Goal: Information Seeking & Learning: Learn about a topic

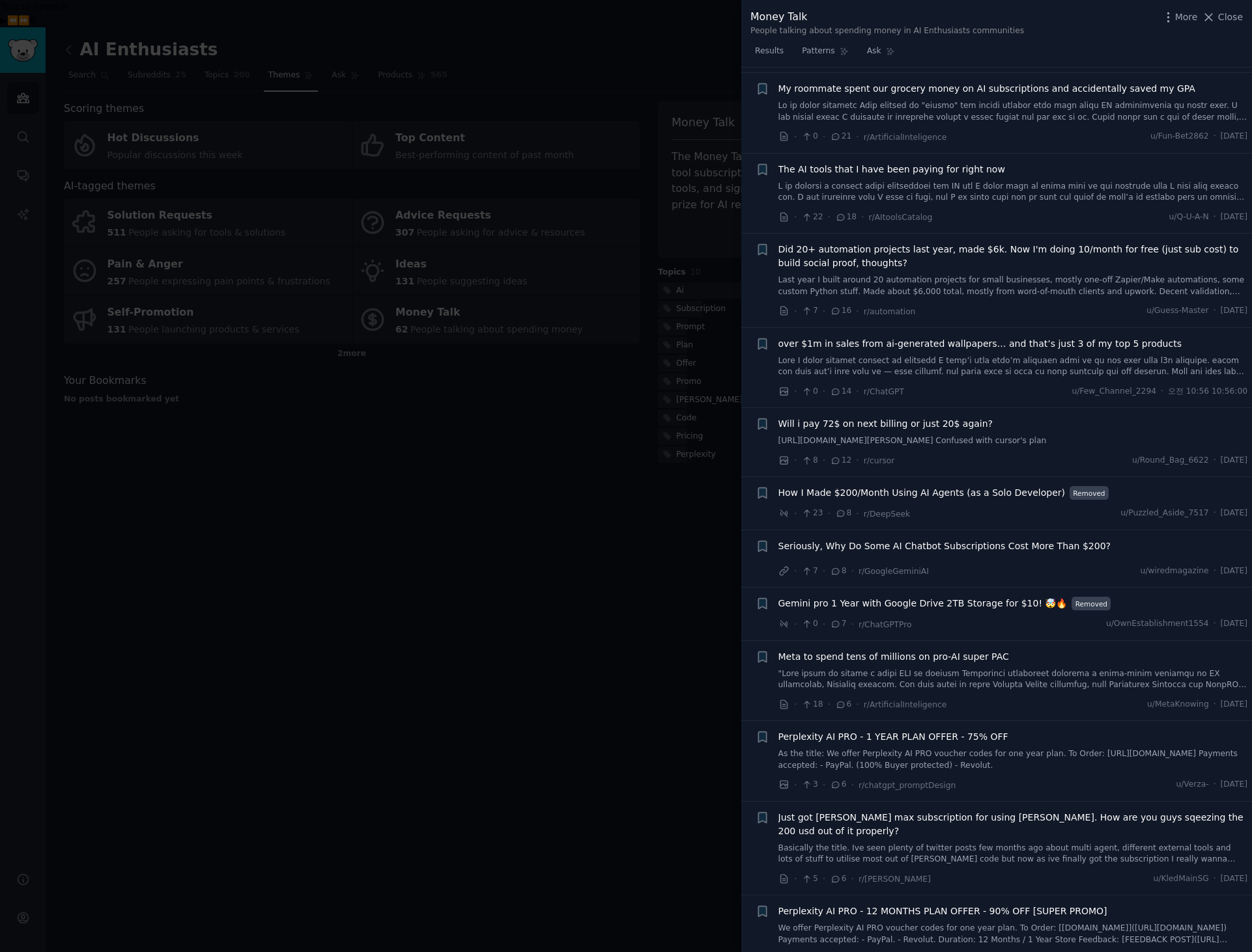
scroll to position [1488, 0]
click at [979, 488] on span "How I Made $200/Month Using AI Agents (as a Solo Developer)" at bounding box center [921, 495] width 286 height 14
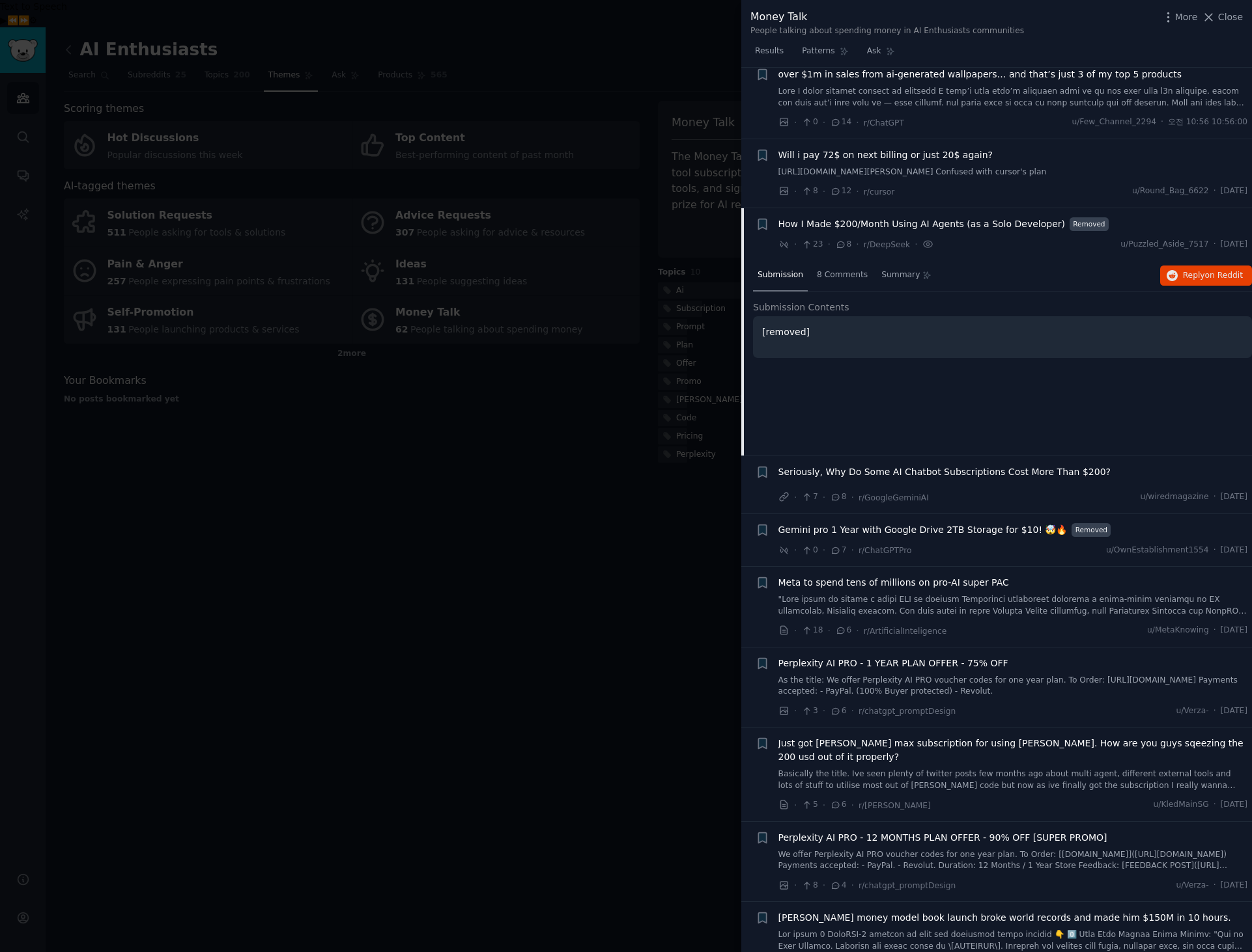
scroll to position [1440, 0]
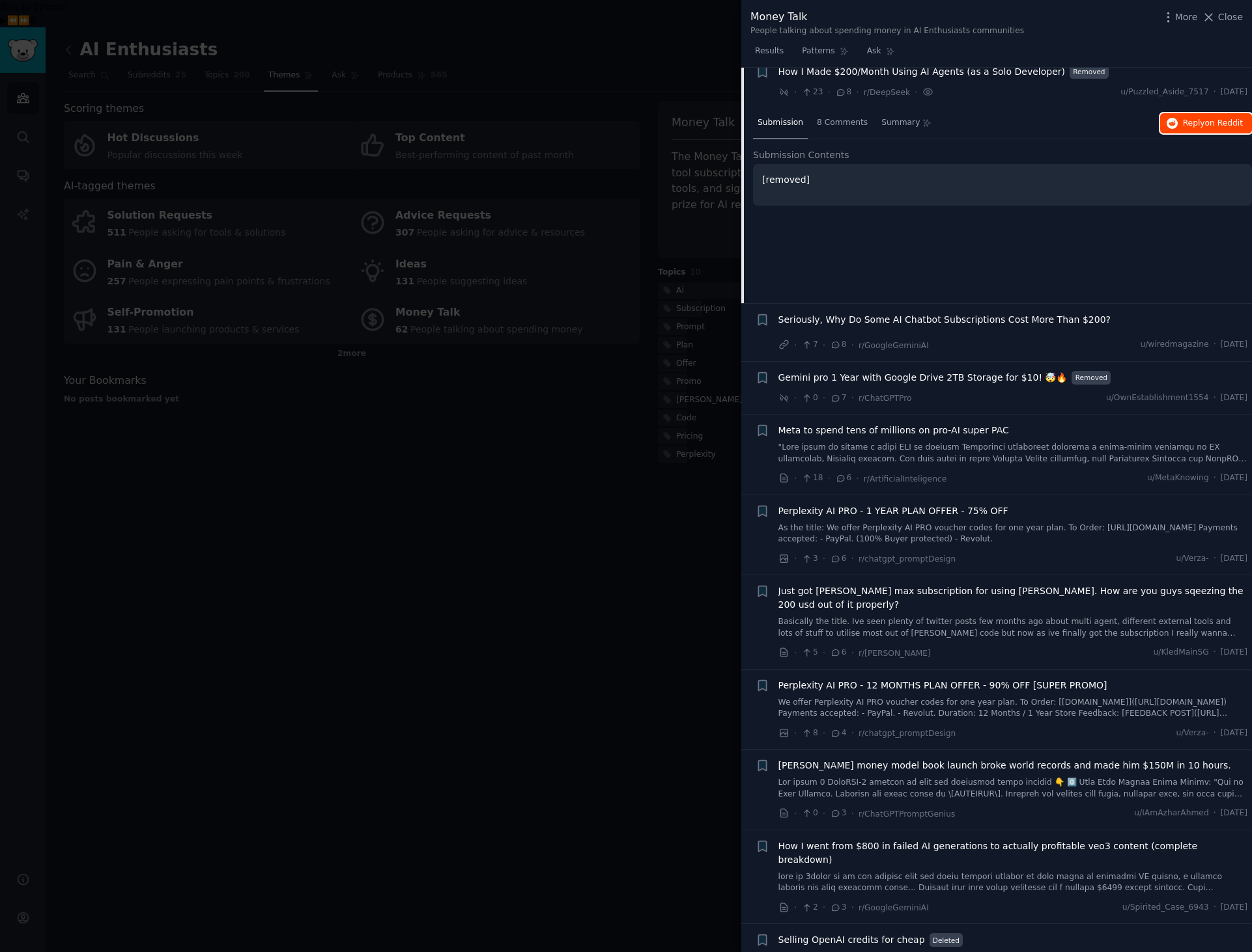
click at [1198, 130] on span "Reply on Reddit" at bounding box center [1213, 123] width 60 height 12
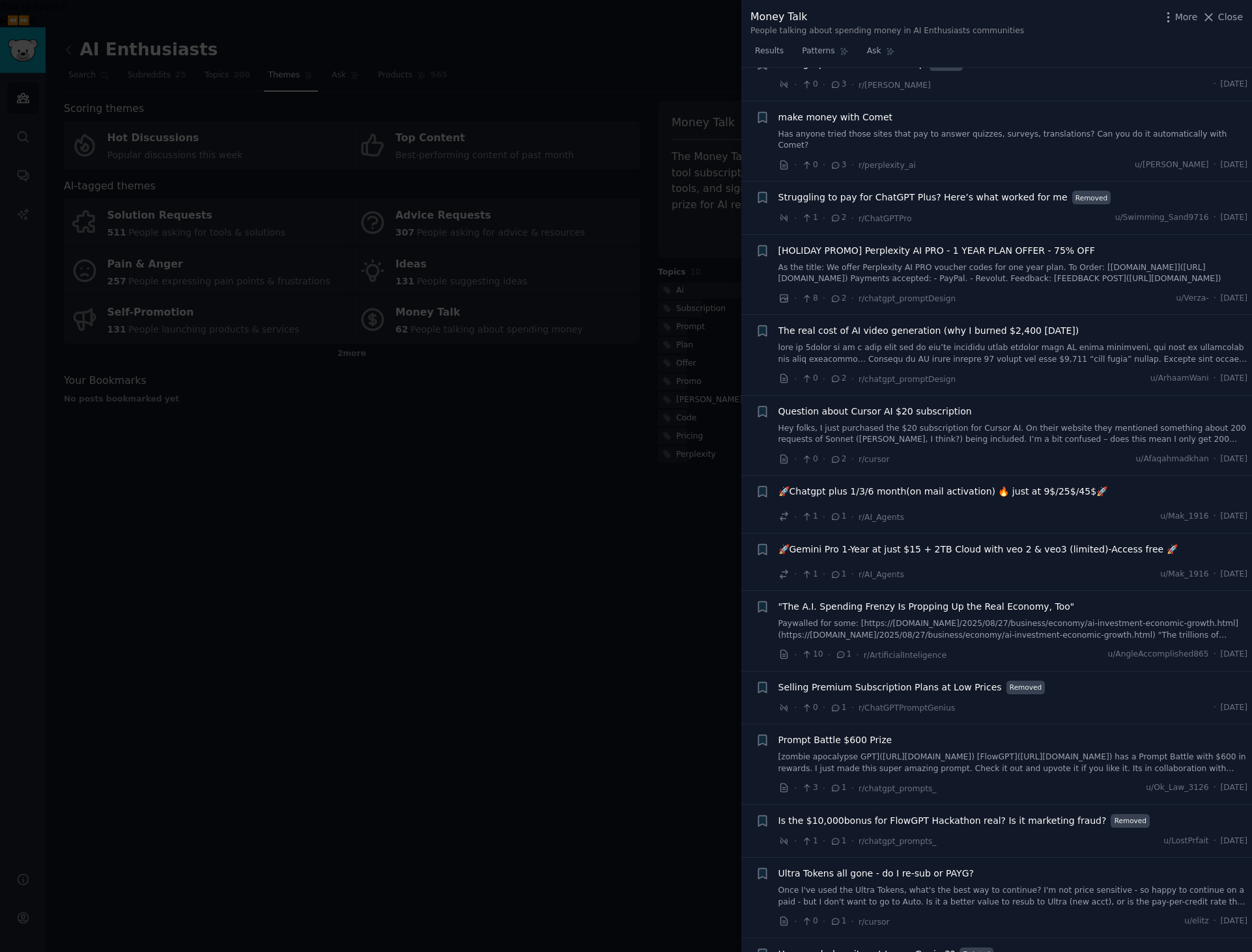
scroll to position [2318, 0]
click at [427, 559] on div at bounding box center [626, 476] width 1252 height 952
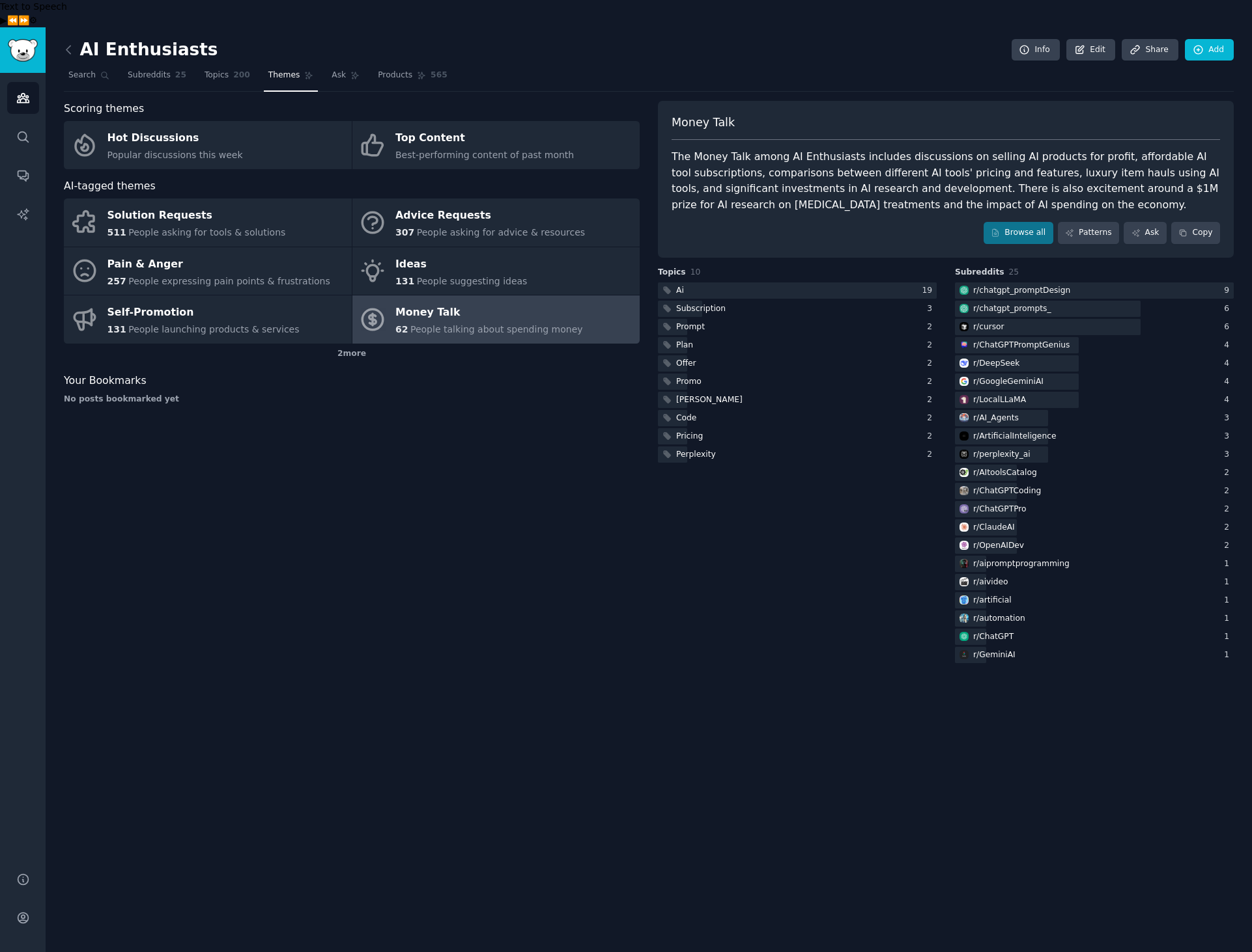
drag, startPoint x: 355, startPoint y: 486, endPoint x: 347, endPoint y: 469, distance: 18.8
click at [353, 481] on div "Scoring themes Hot Discussions Popular discussions this week Top Content Best-p…" at bounding box center [351, 383] width 576 height 565
click at [145, 254] on div "Pain & Anger" at bounding box center [219, 264] width 223 height 21
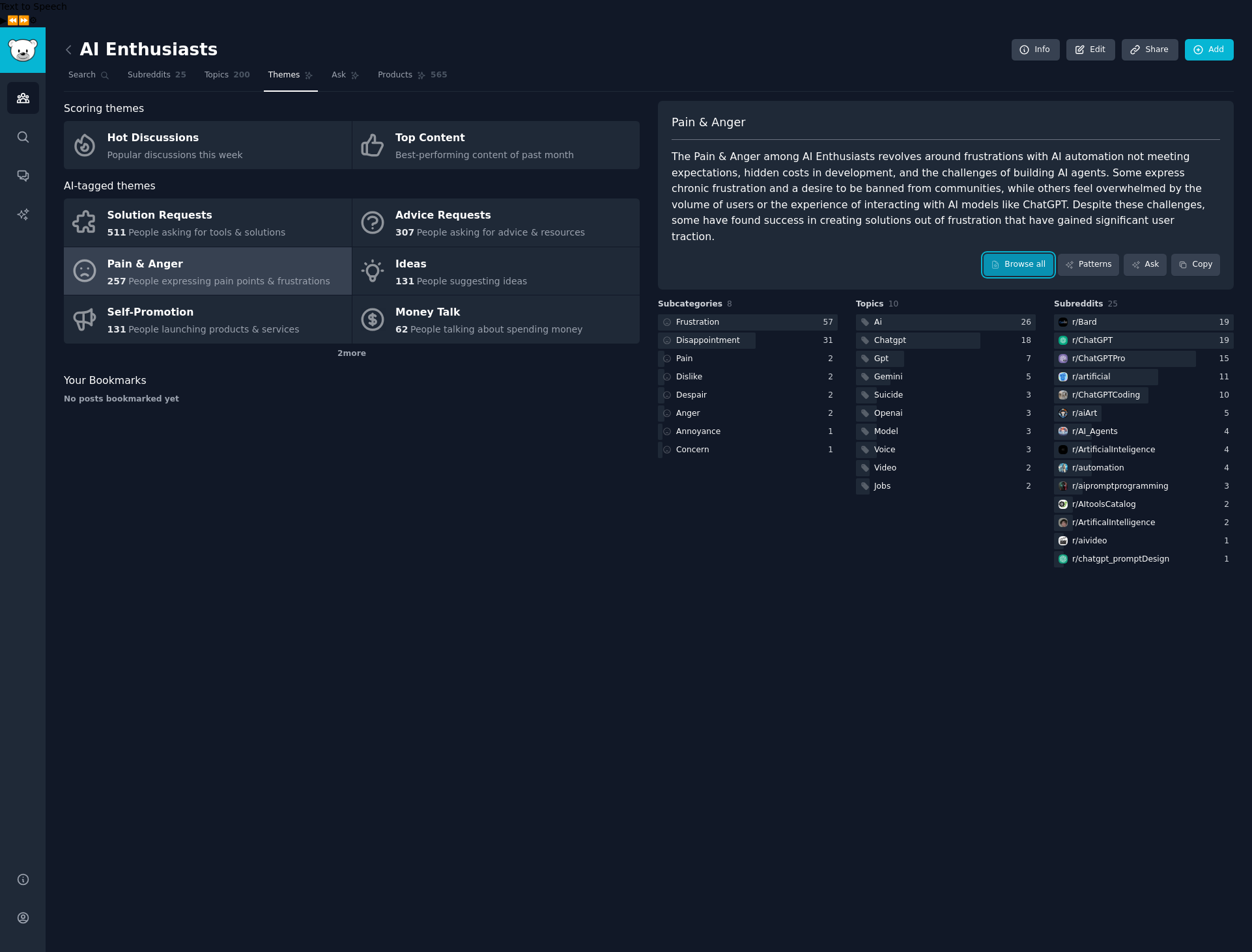
click at [1028, 254] on link "Browse all" at bounding box center [1018, 265] width 70 height 22
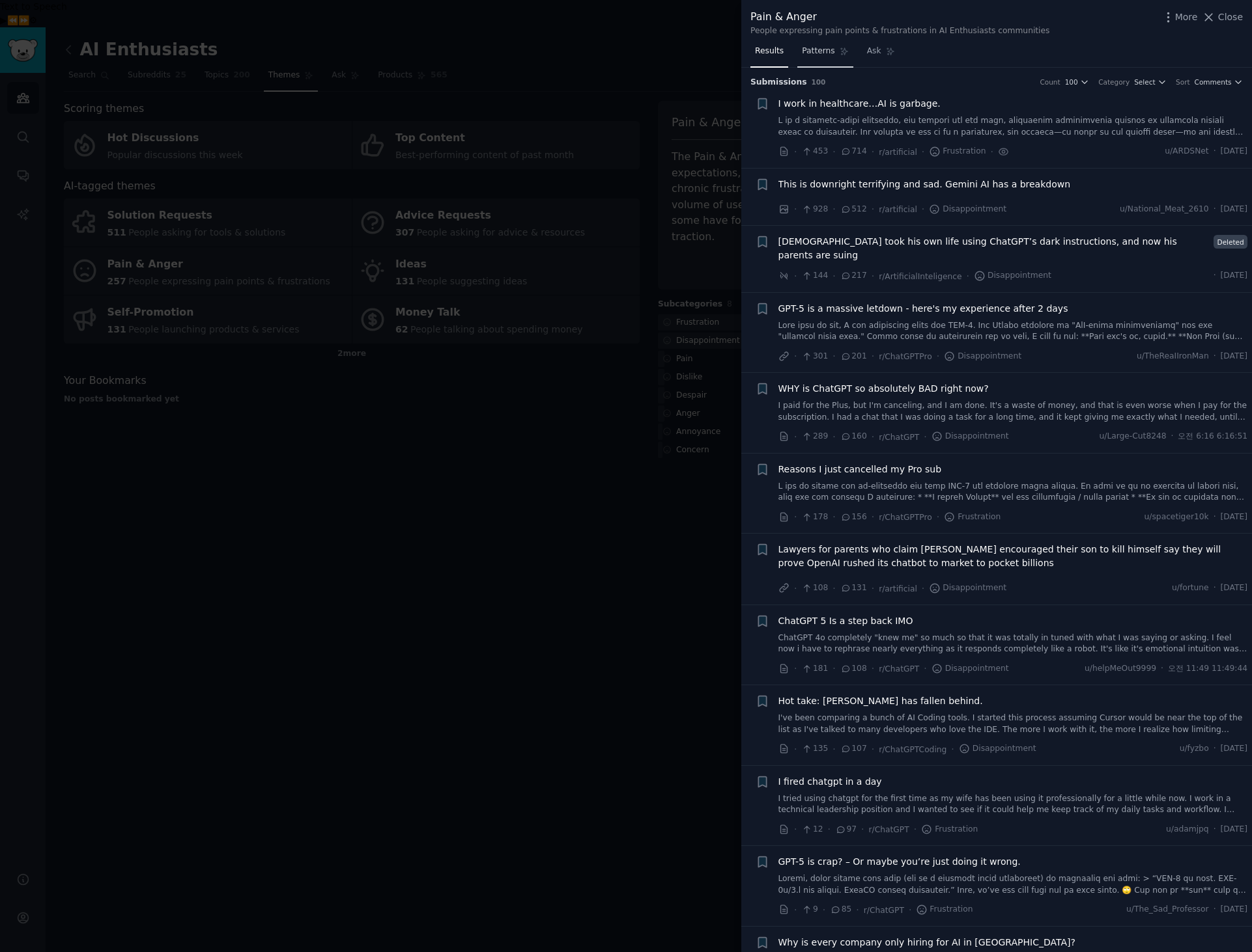
click at [811, 52] on span "Patterns" at bounding box center [818, 51] width 32 height 12
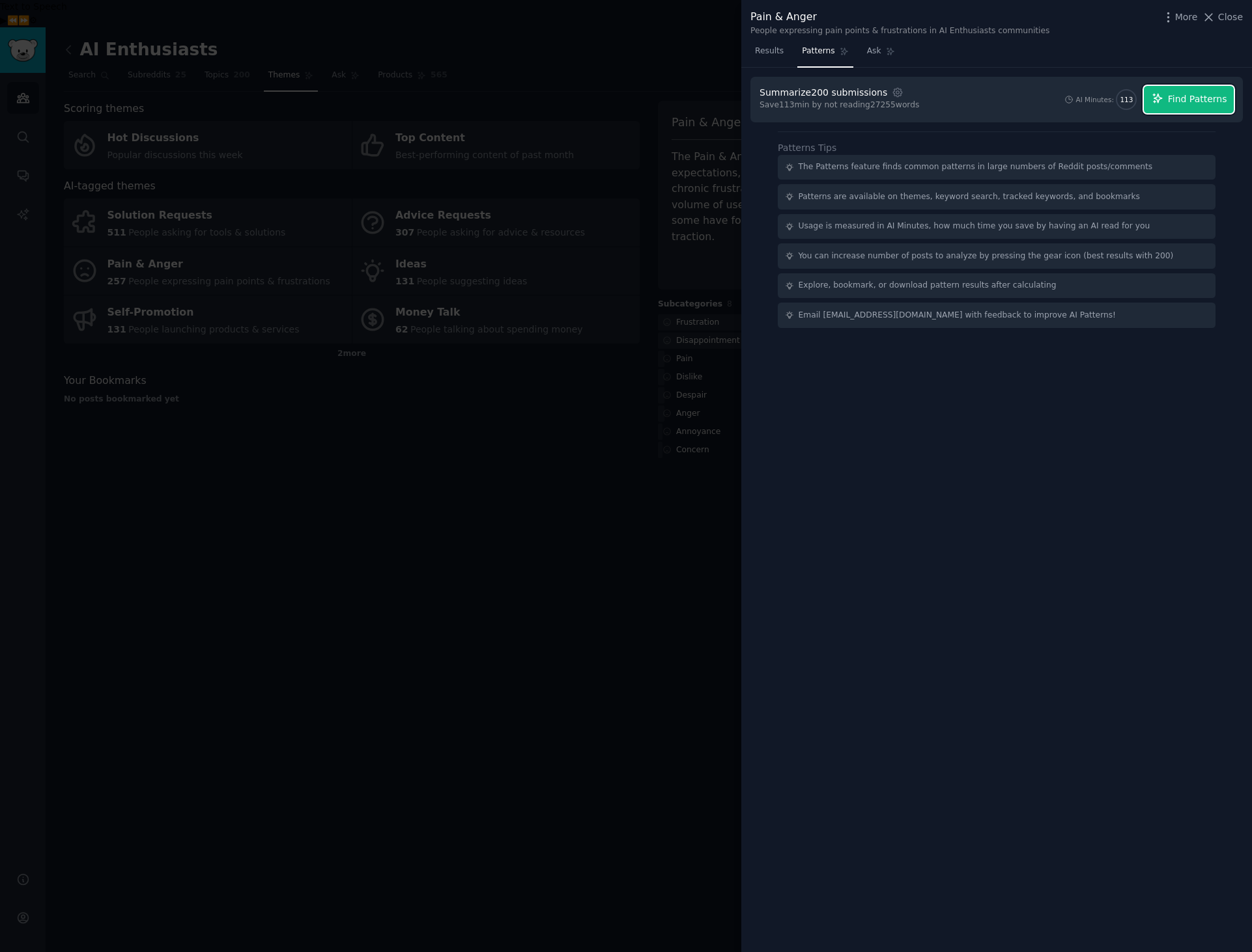
click at [1195, 104] on span "Find Patterns" at bounding box center [1197, 99] width 59 height 14
